Goal: Find specific page/section: Find specific page/section

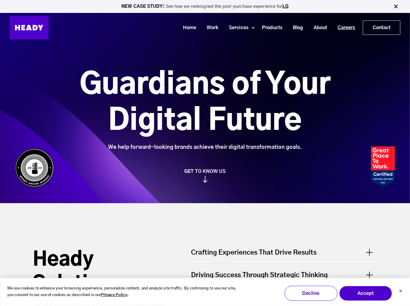
click at [352, 30] on link "Careers" at bounding box center [344, 27] width 28 height 11
